Goal: Task Accomplishment & Management: Manage account settings

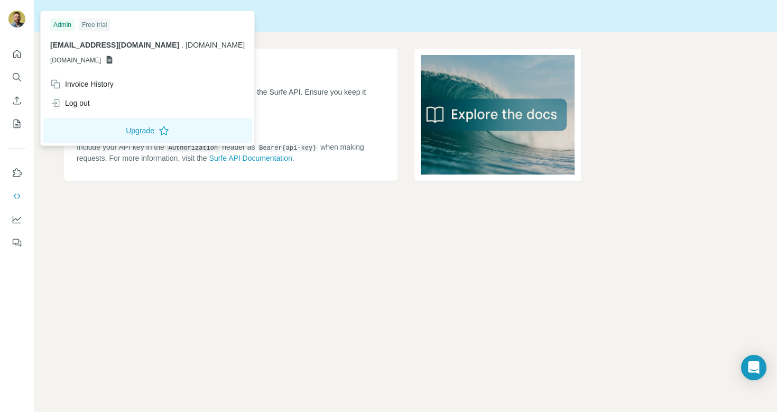
click at [19, 17] on img at bounding box center [16, 19] width 17 height 17
drag, startPoint x: 49, startPoint y: 21, endPoint x: 79, endPoint y: 30, distance: 31.4
click at [78, 30] on div "Admin Free trial [EMAIL_ADDRESS][DOMAIN_NAME] . [DOMAIN_NAME] [DOMAIN_NAME]" at bounding box center [147, 43] width 209 height 61
click at [94, 30] on div "Free trial" at bounding box center [94, 24] width 31 height 13
drag, startPoint x: 123, startPoint y: 30, endPoint x: 80, endPoint y: 29, distance: 42.8
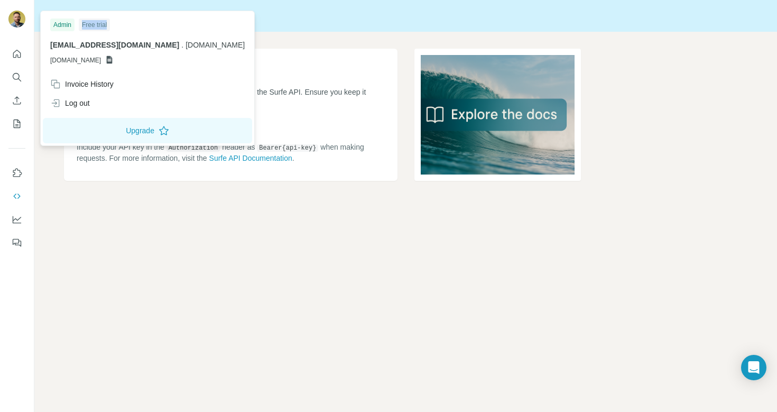
click at [80, 29] on div "Admin Free trial" at bounding box center [147, 24] width 194 height 13
click at [78, 103] on div "Log out" at bounding box center [70, 103] width 40 height 11
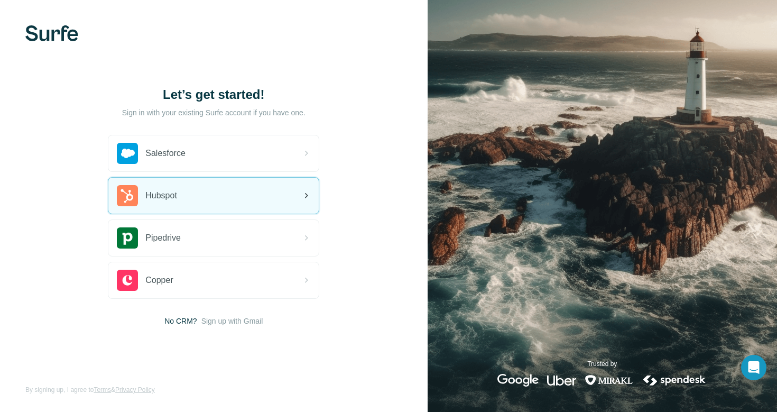
click at [134, 197] on img at bounding box center [127, 195] width 21 height 21
